Goal: Task Accomplishment & Management: Complete application form

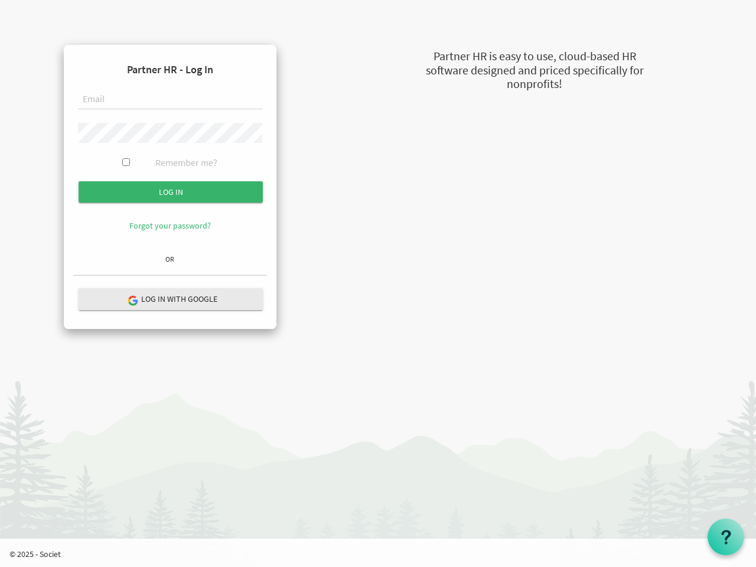
click at [170, 152] on form "Partner HR - Log In Remember me? Log in" at bounding box center [170, 151] width 194 height 195
click at [171, 192] on input "Log in" at bounding box center [171, 191] width 184 height 21
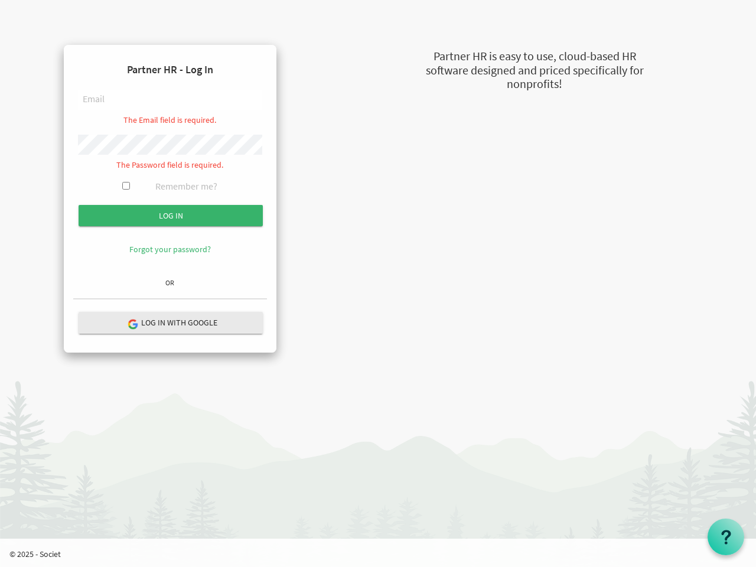
click at [171, 299] on hr at bounding box center [170, 299] width 194 height 2
click at [725, 537] on use at bounding box center [725, 536] width 9 height 14
